Goal: Task Accomplishment & Management: Use online tool/utility

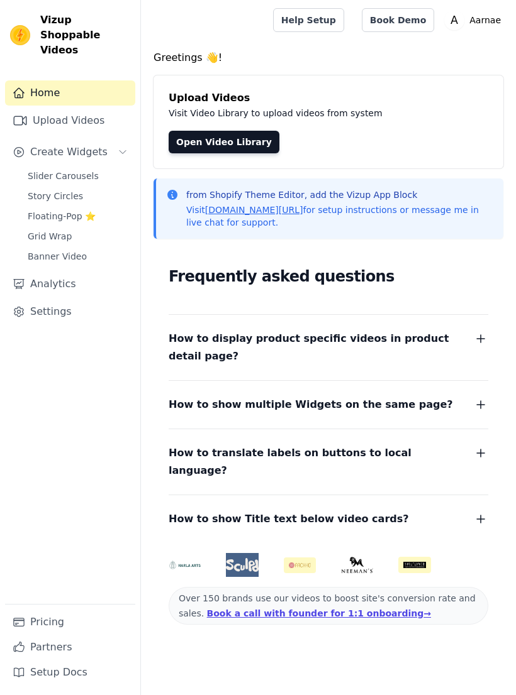
click at [36, 230] on span "Grid Wrap" at bounding box center [50, 236] width 44 height 13
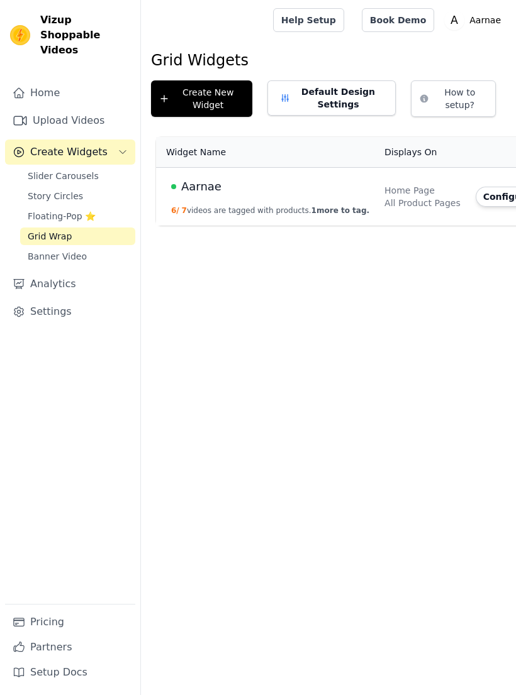
click at [199, 194] on span "Aarnae" at bounding box center [201, 187] width 40 height 18
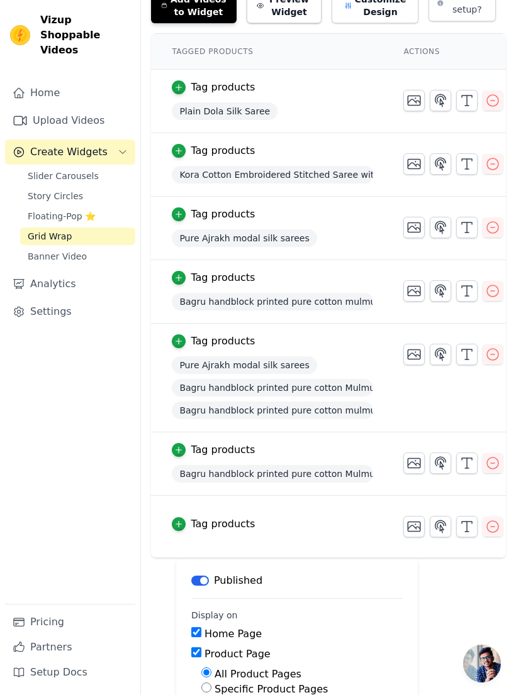
scroll to position [0, 114]
click at [416, 460] on icon "button" at bounding box center [413, 463] width 15 height 15
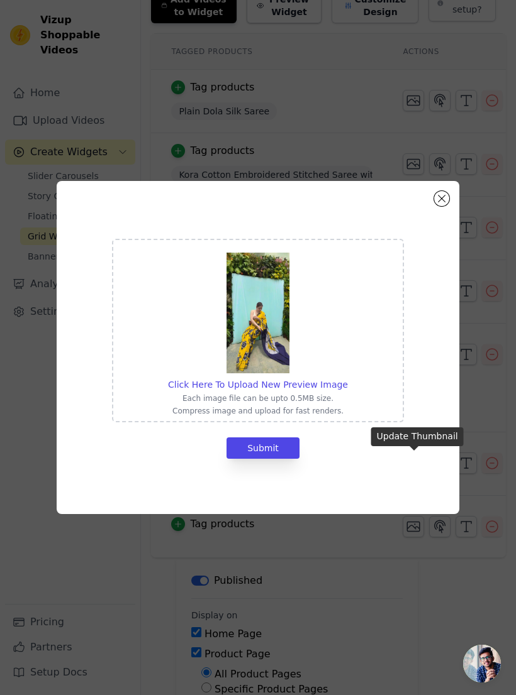
click at [326, 390] on span "Click Here To Upload New Preview Image" at bounding box center [258, 385] width 180 height 10
click at [347, 379] on input "Click Here To Upload New Preview Image Each image file can be upto 0.5MB size. …" at bounding box center [347, 378] width 1 height 1
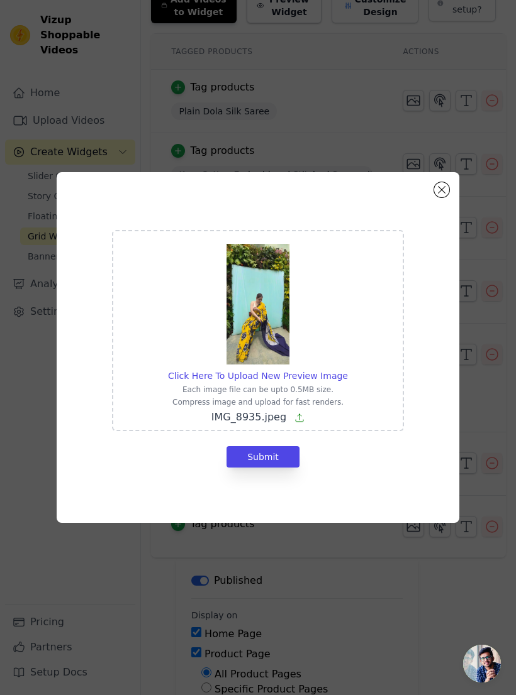
click at [244, 468] on button "Submit" at bounding box center [262, 456] width 73 height 21
click at [223, 423] on span "IMG_8935.jpeg" at bounding box center [248, 417] width 75 height 12
click at [347, 370] on input "Click Here To Upload New Preview Image Each image file can be upto 0.5MB size. …" at bounding box center [347, 369] width 1 height 1
type input "C:\fakepath\IMG_8842.jpeg"
click at [242, 461] on button "Submit" at bounding box center [262, 456] width 73 height 21
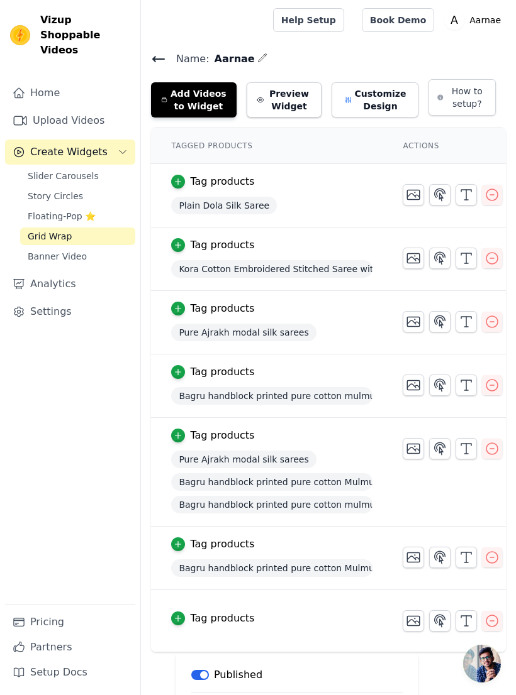
click at [39, 210] on span "Floating-Pop ⭐" at bounding box center [62, 216] width 68 height 13
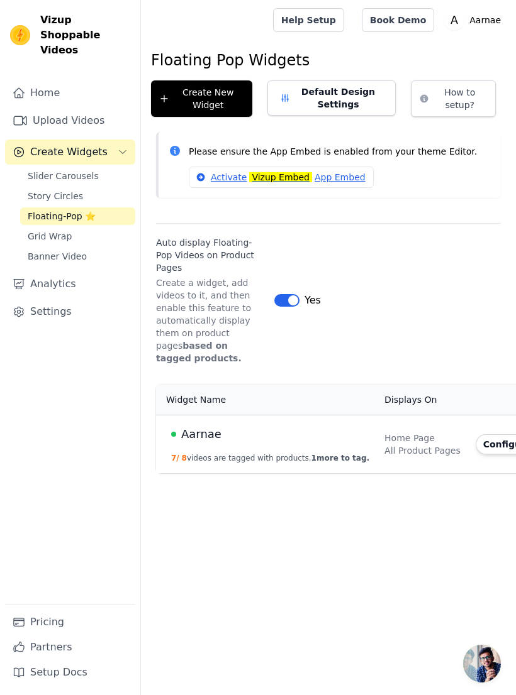
click at [33, 230] on span "Grid Wrap" at bounding box center [50, 236] width 44 height 13
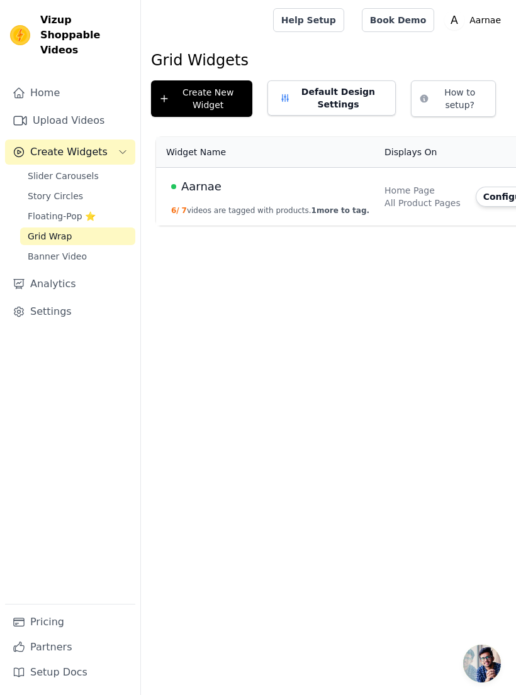
click at [213, 195] on span "Aarnae" at bounding box center [201, 187] width 40 height 18
